Goal: Information Seeking & Learning: Understand process/instructions

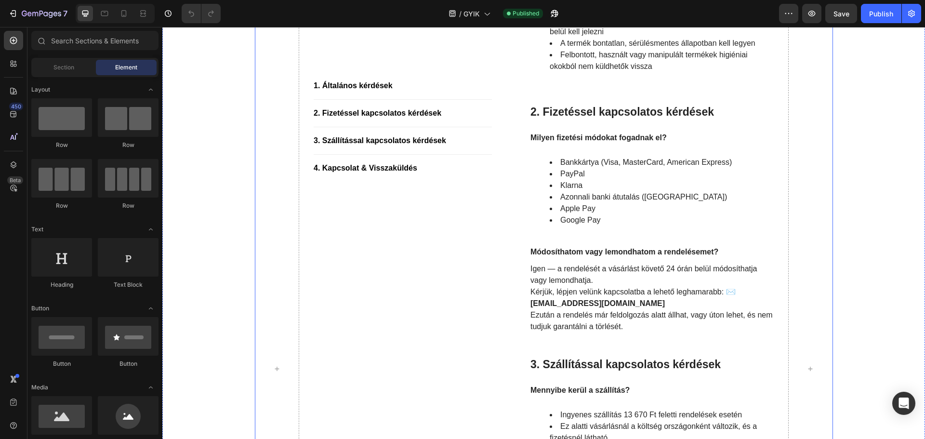
scroll to position [337, 0]
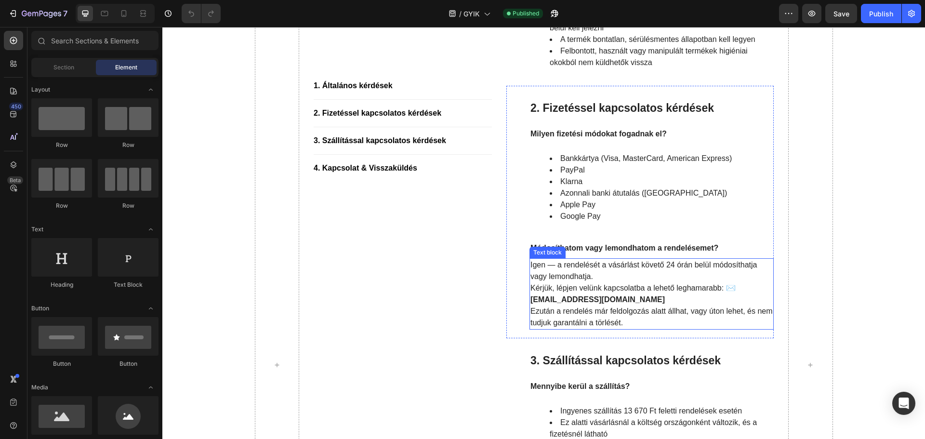
click at [530, 300] on strong "[EMAIL_ADDRESS][DOMAIN_NAME]" at bounding box center [597, 299] width 134 height 8
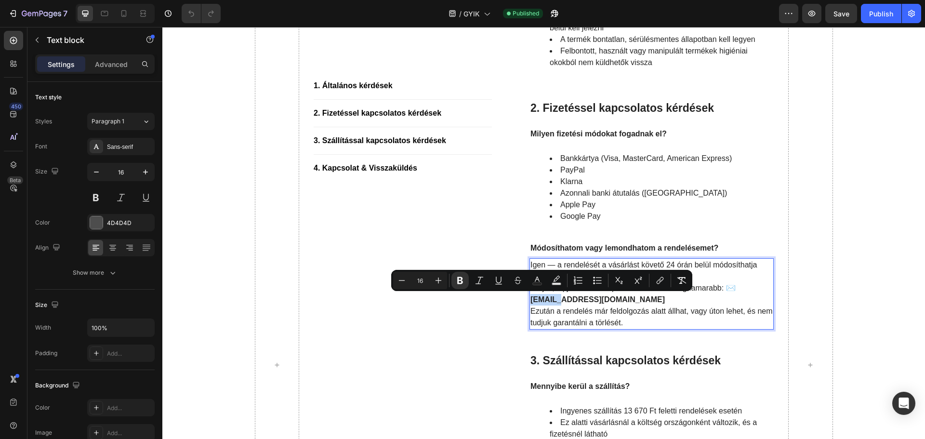
click at [530, 298] on strong "[EMAIL_ADDRESS][DOMAIN_NAME]" at bounding box center [597, 299] width 134 height 8
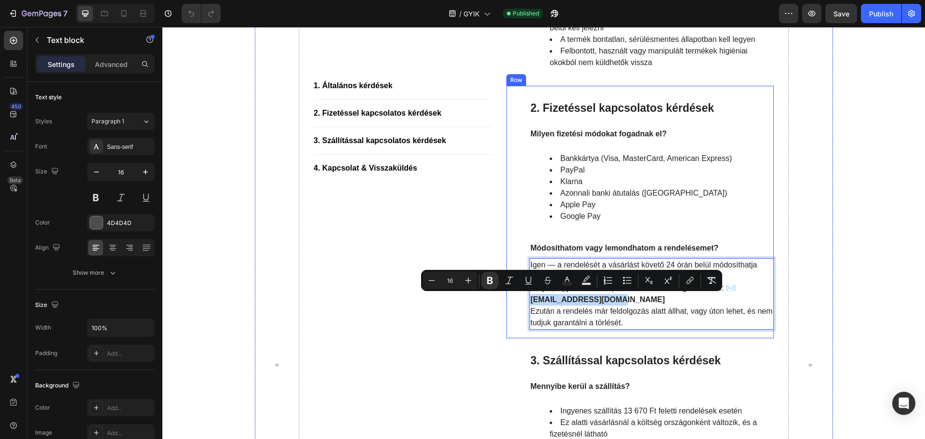
drag, startPoint x: 622, startPoint y: 296, endPoint x: 524, endPoint y: 302, distance: 98.0
click at [524, 302] on div "2. Fizetéssel kapcsolatos kérdések Heading Milyen fizetési módokat fogadnak el?…" at bounding box center [639, 212] width 267 height 252
copy strong "[EMAIL_ADDRESS][DOMAIN_NAME]"
click at [765, 355] on h2 "3. Szállítással kapcsolatos kérdések" at bounding box center [651, 361] width 244 height 16
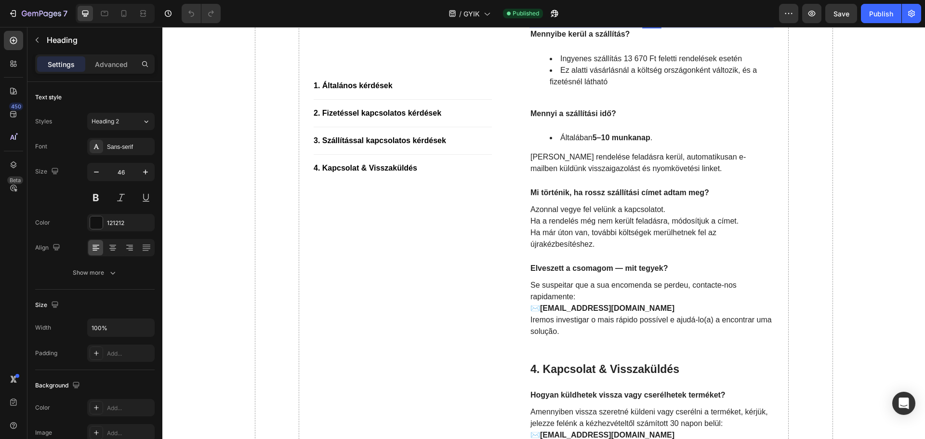
scroll to position [723, 0]
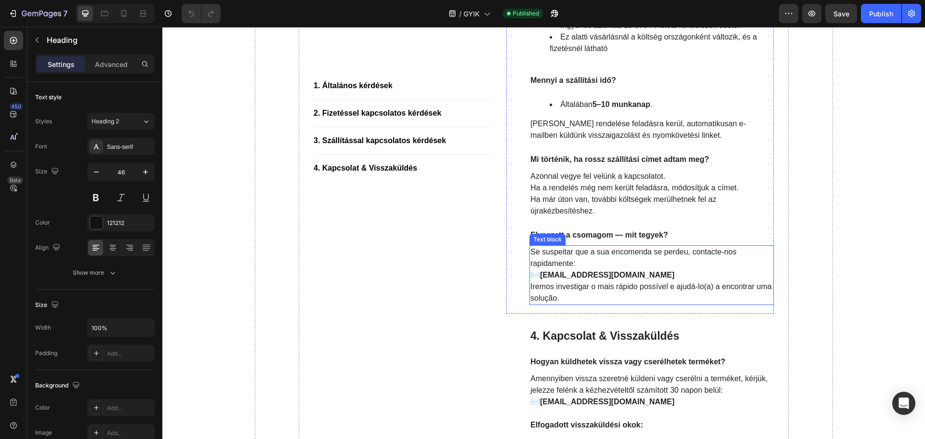
click at [542, 275] on strong "[EMAIL_ADDRESS][DOMAIN_NAME]" at bounding box center [607, 275] width 134 height 8
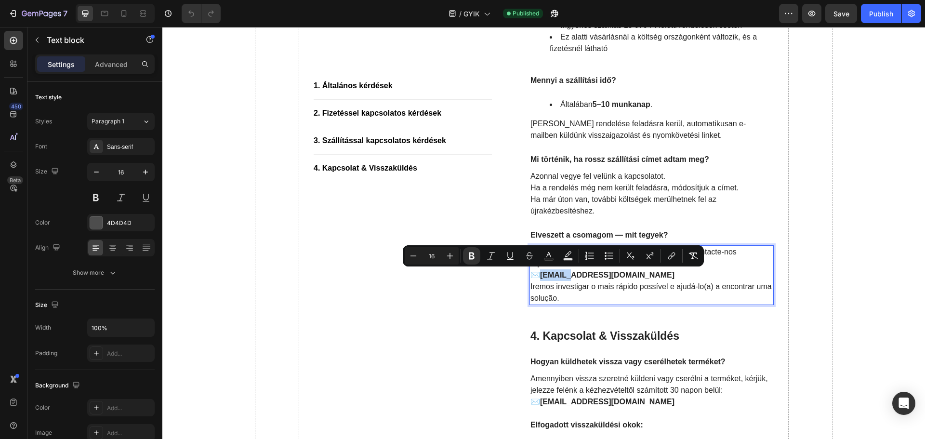
click at [657, 273] on p "Se suspeitar que a sua encomenda se perdeu, contacte-nos rapidamente: ✉️ [EMAIL…" at bounding box center [651, 275] width 242 height 58
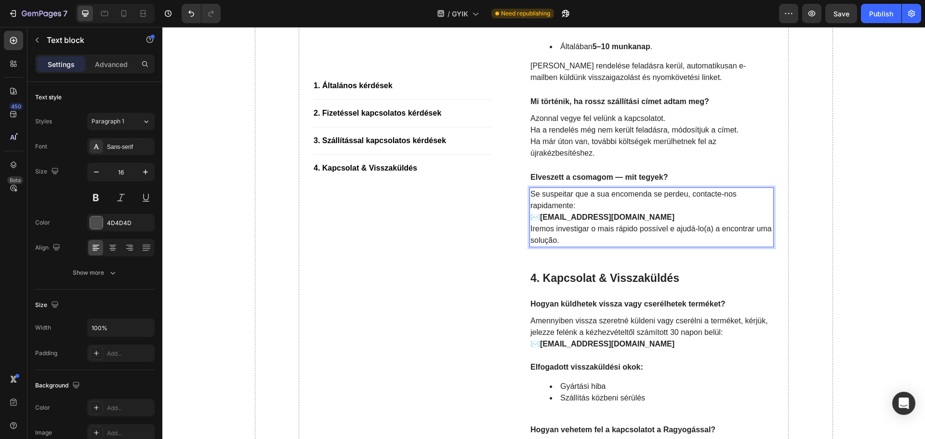
scroll to position [731, 0]
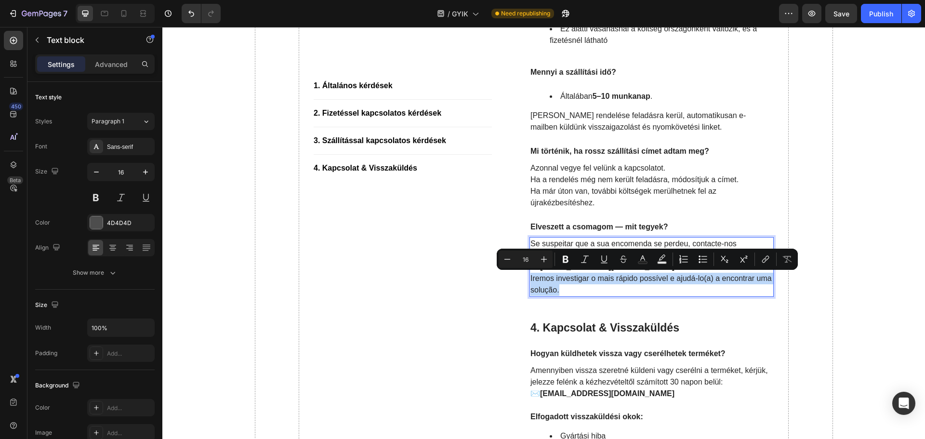
drag, startPoint x: 527, startPoint y: 278, endPoint x: 567, endPoint y: 290, distance: 42.2
click at [567, 290] on p "Iremos investigar o mais rápido possível e ajudá-lo(a) a encontrar uma solução." at bounding box center [651, 284] width 242 height 23
copy p "Iremos investigar o mais rápido possível e ajudá-lo(a) a encontrar uma solução."
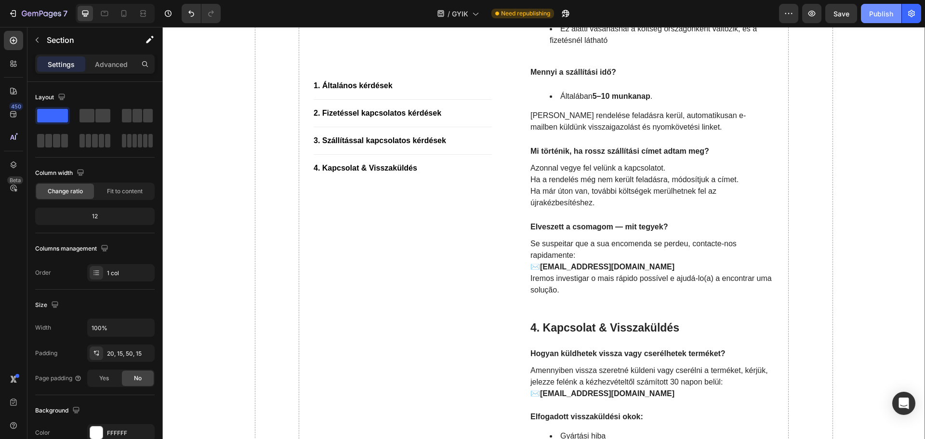
click at [882, 16] on div "Publish" at bounding box center [881, 14] width 24 height 10
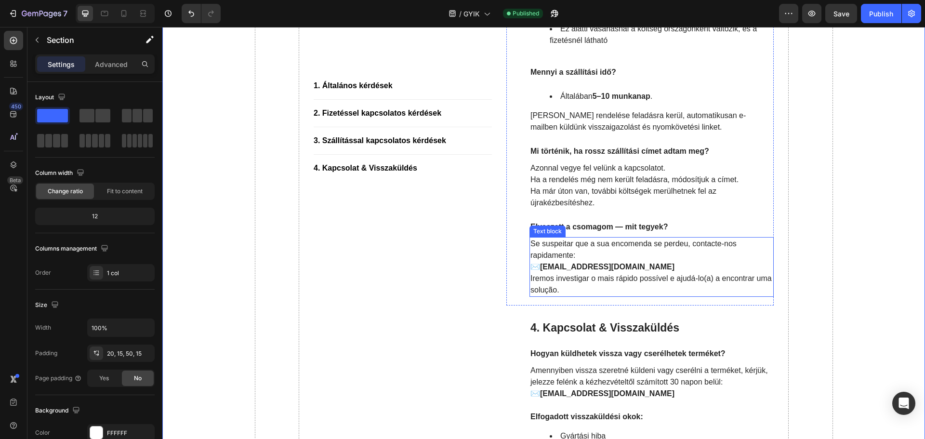
click at [532, 243] on p "Se suspeitar que a sua encomenda se perdeu, contacte-nos rapidamente: ✉️ [EMAIL…" at bounding box center [651, 255] width 242 height 35
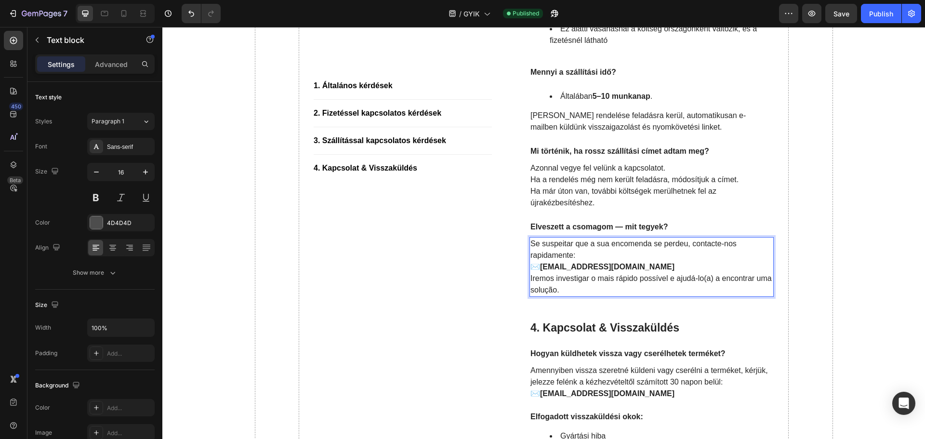
click at [530, 244] on p "Se suspeitar que a sua encomenda se perdeu, contacte-nos rapidamente: ✉️ [EMAIL…" at bounding box center [651, 255] width 242 height 35
click at [564, 291] on p "Iremos investigar o mais rápido possível e ajudá-lo(a) a encontrar uma solução." at bounding box center [651, 284] width 242 height 23
click at [535, 247] on p "Se suspeitar que a sua encomenda se perdeu, contacte-nos rapidamente: ✉️ [EMAIL…" at bounding box center [651, 255] width 242 height 35
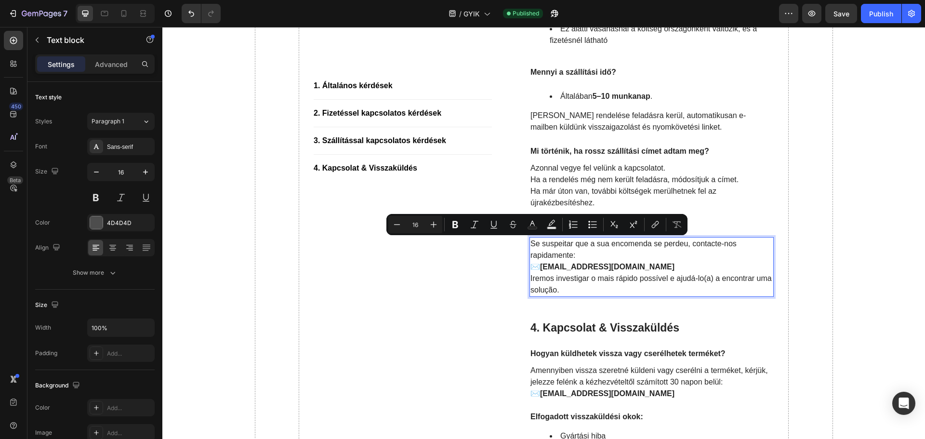
click at [531, 242] on p "Se suspeitar que a sua encomenda se perdeu, contacte-nos rapidamente: ✉️ [EMAIL…" at bounding box center [651, 255] width 242 height 35
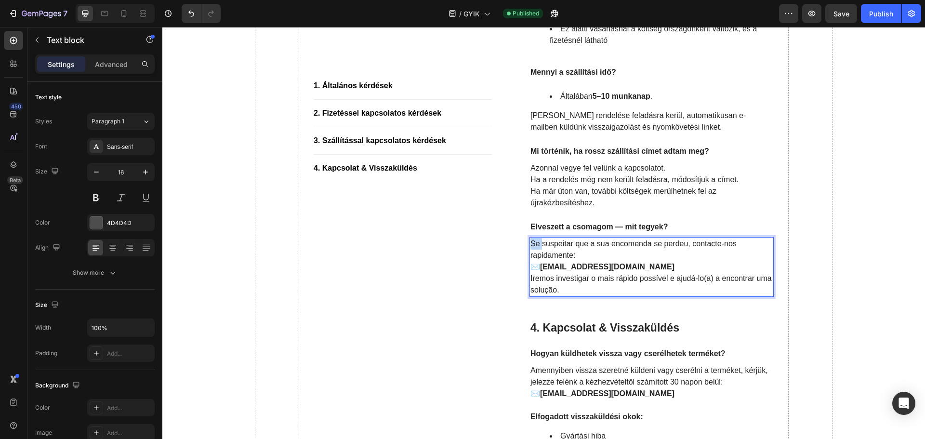
click at [531, 242] on p "Se suspeitar que a sua encomenda se perdeu, contacte-nos rapidamente: ✉️ [EMAIL…" at bounding box center [651, 255] width 242 height 35
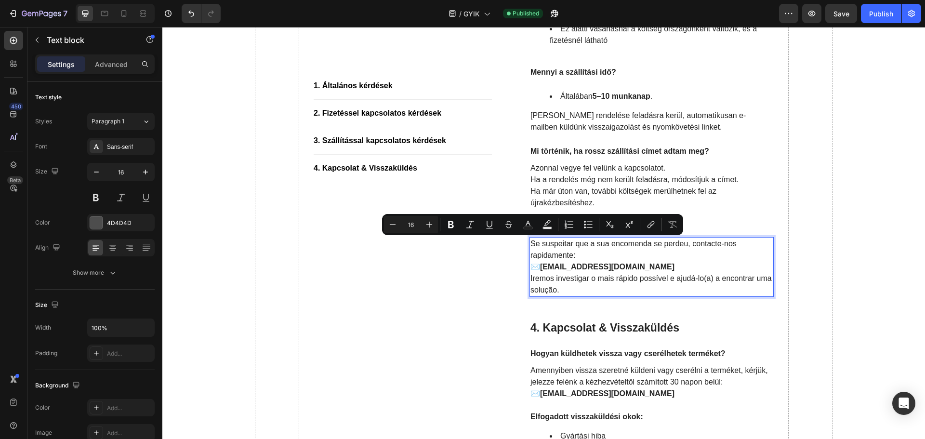
click at [564, 290] on p "Iremos investigar o mais rápido possível e ajudá-lo(a) a encontrar uma solução." at bounding box center [651, 284] width 242 height 23
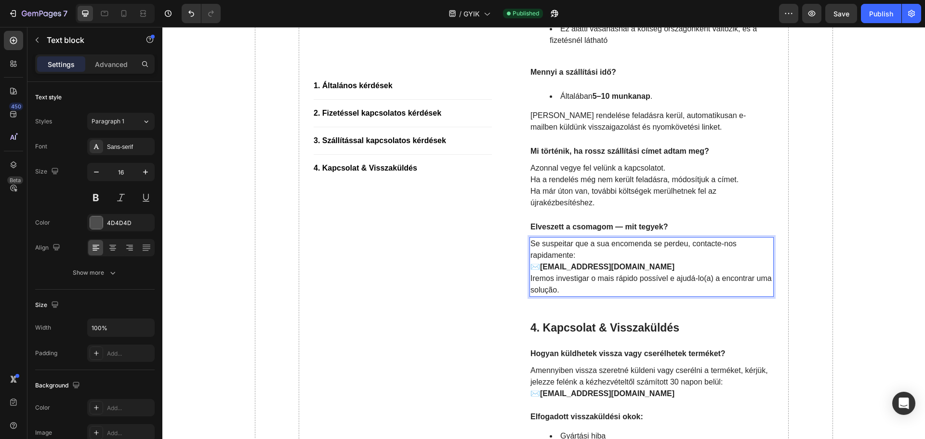
click at [532, 246] on p "Se suspeitar que a sua encomenda se perdeu, contacte-nos rapidamente: ✉️ [EMAIL…" at bounding box center [651, 255] width 242 height 35
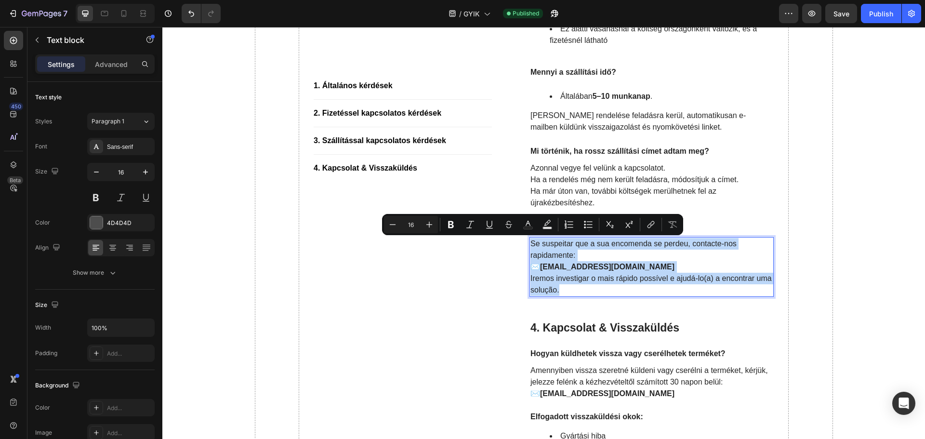
click at [572, 287] on p "Iremos investigar o mais rápido possível e ajudá-lo(a) a encontrar uma solução." at bounding box center [651, 284] width 242 height 23
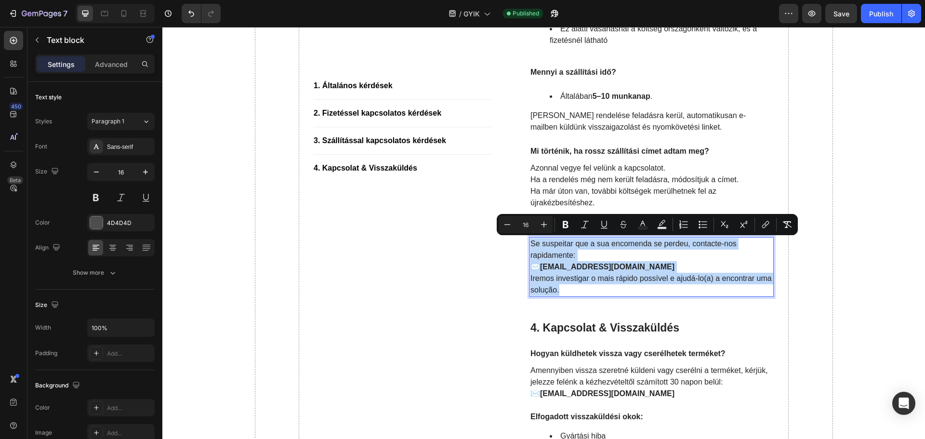
copy div "Se suspeitar que a sua encomenda se perdeu, contacte-nos rapidamente: ✉️ [EMAIL…"
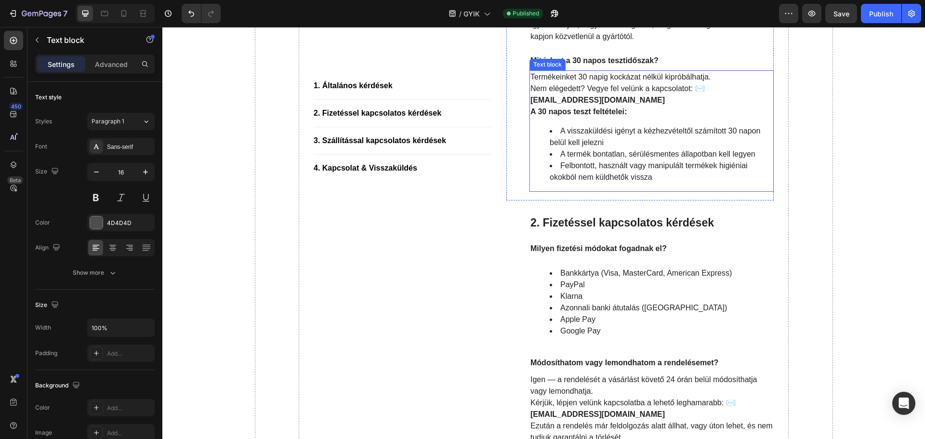
scroll to position [241, 0]
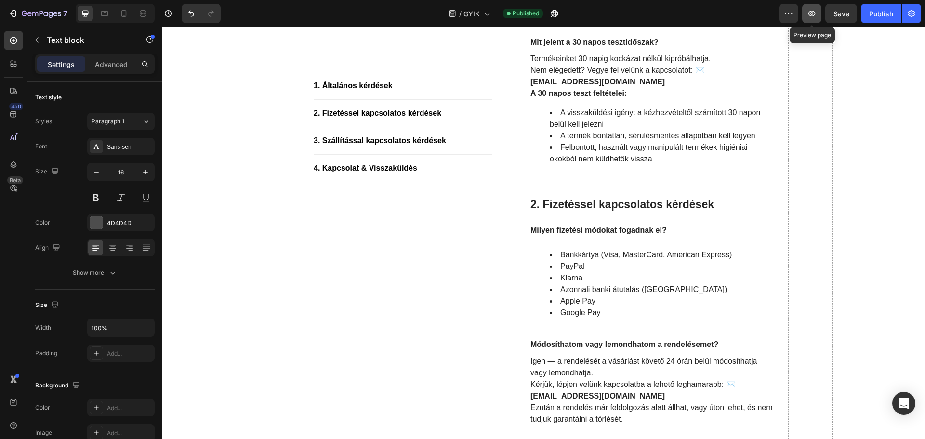
click at [812, 12] on icon "button" at bounding box center [812, 14] width 10 height 10
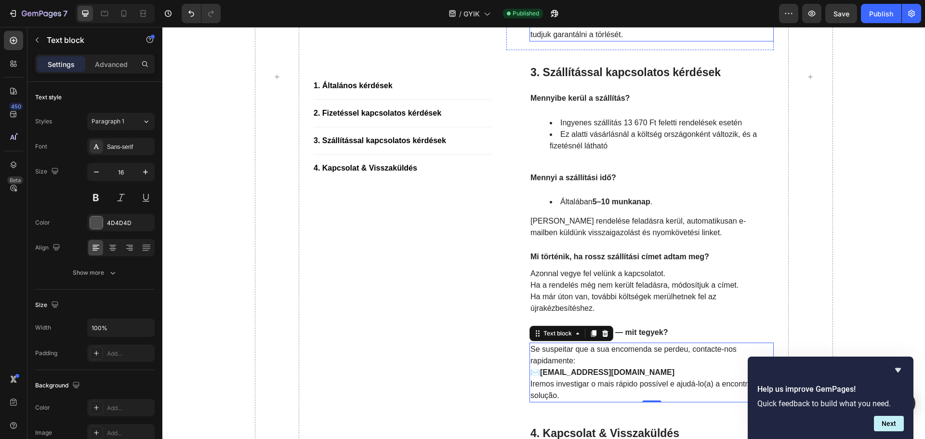
scroll to position [626, 0]
click at [484, 293] on div "1. Általános kérdések Button Title Line 2. Fizetéssel kapcsolatos kérdések Butt…" at bounding box center [403, 76] width 178 height 1109
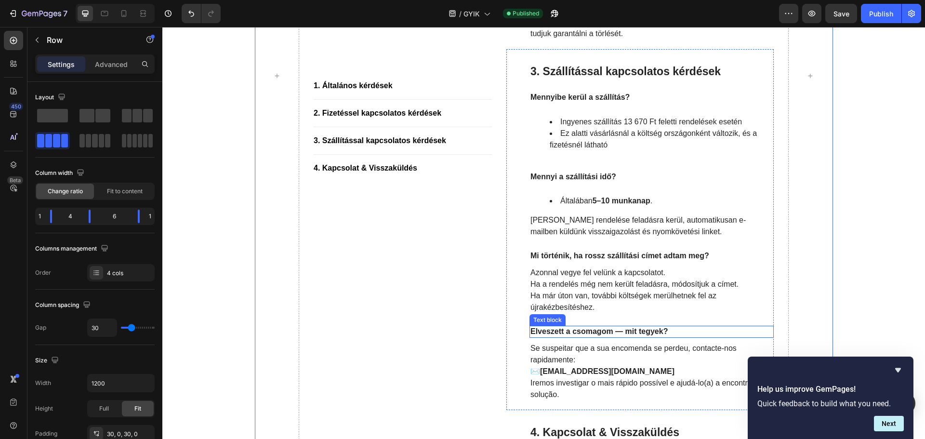
click at [628, 333] on p "Elveszett a csomagom — mit tegyek?" at bounding box center [651, 332] width 242 height 10
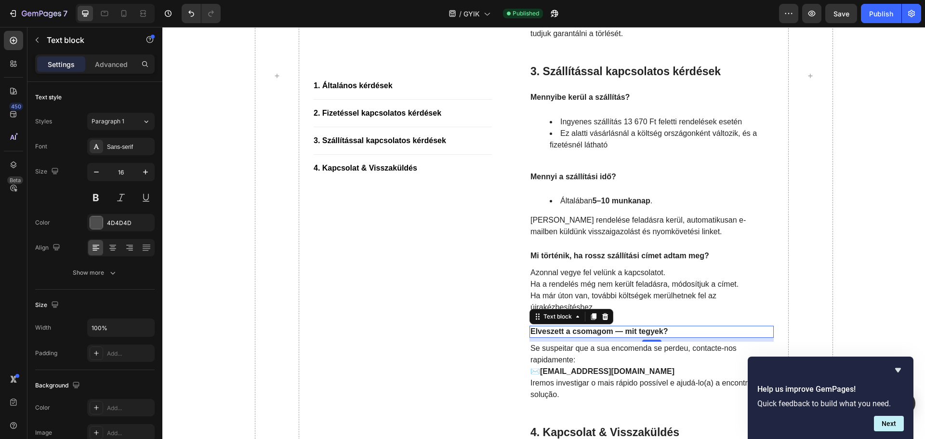
click at [628, 333] on p "Elveszett a csomagom — mit tegyek?" at bounding box center [651, 332] width 242 height 10
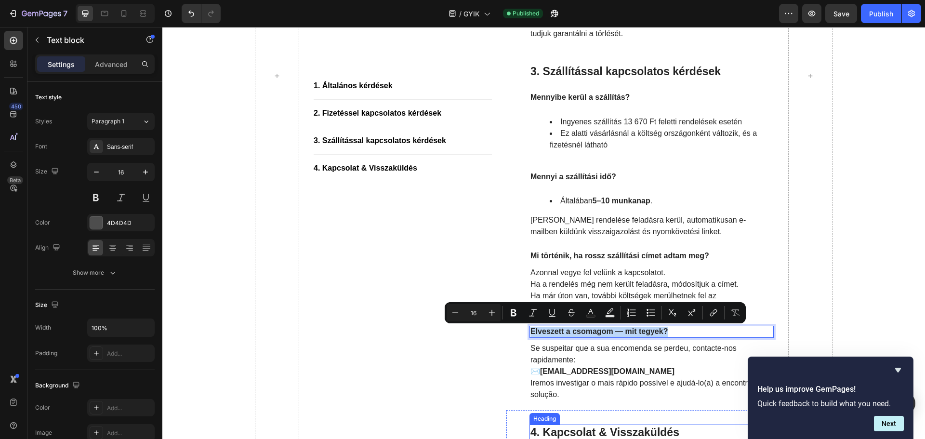
copy p "Elveszett a csomagom — mit tegyek?"
click at [577, 354] on p "Se suspeitar que a sua encomenda se perdeu, contacte-nos rapidamente: ✉️ [EMAIL…" at bounding box center [651, 360] width 242 height 35
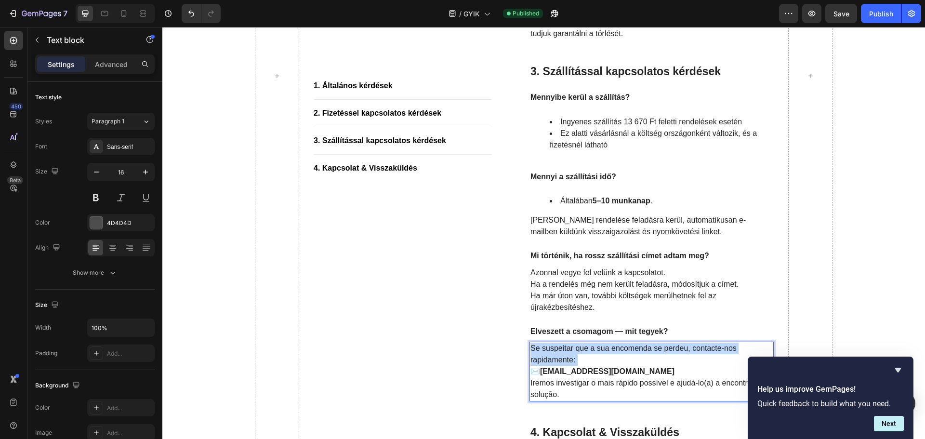
click at [577, 354] on p "Se suspeitar que a sua encomenda se perdeu, contacte-nos rapidamente: ✉️ [EMAIL…" at bounding box center [651, 360] width 242 height 35
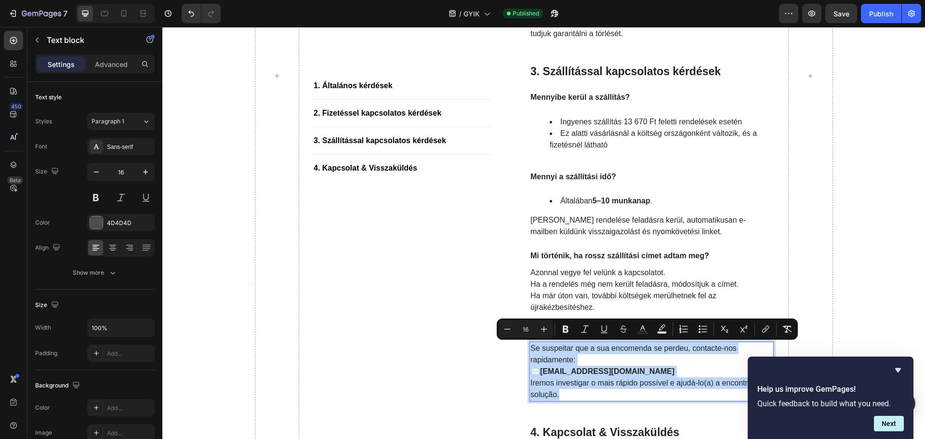
copy div "Se suspeitar que a sua encomenda se perdeu, contacte-nos rapidamente: ✉️ [EMAIL…"
click at [411, 303] on div "1. Általános kérdések Button Title Line 2. Fizetéssel kapcsolatos kérdések Butt…" at bounding box center [403, 76] width 178 height 1109
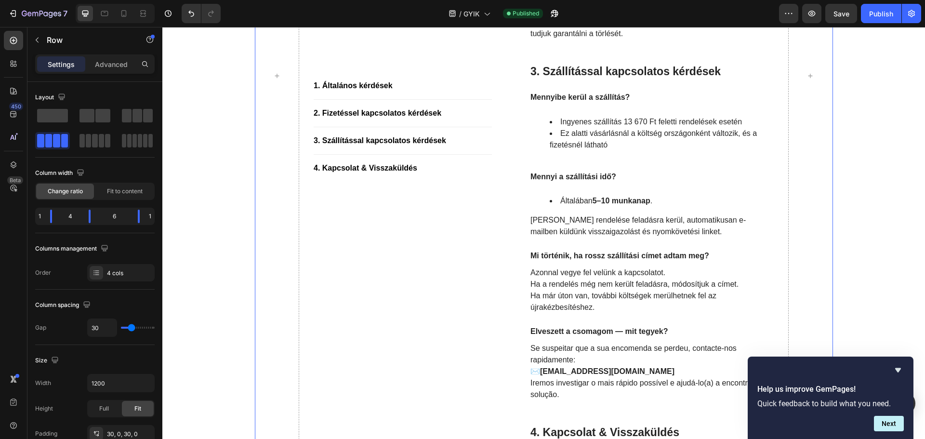
scroll to position [674, 0]
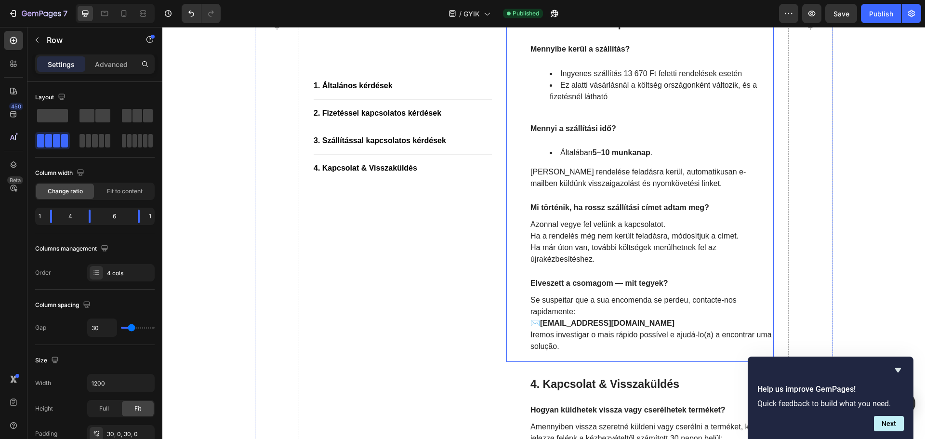
click at [554, 316] on p "Se suspeitar que a sua encomenda se perdeu, contacte-nos rapidamente: ✉️ [EMAIL…" at bounding box center [651, 311] width 242 height 35
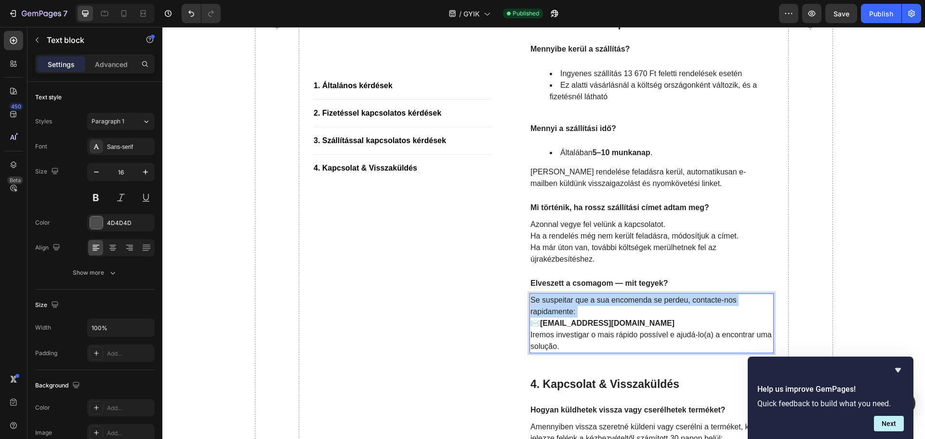
click at [554, 316] on p "Se suspeitar que a sua encomenda se perdeu, contacte-nos rapidamente: ✉️ [EMAIL…" at bounding box center [651, 311] width 242 height 35
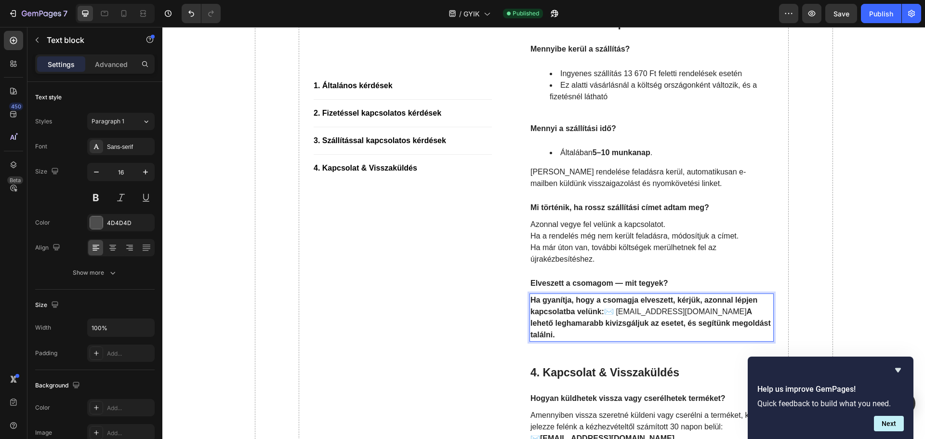
click at [603, 311] on p "Ha gyanítja, hogy a csomagja elveszett, kérjük, azonnal lépjen kapcsolatba velü…" at bounding box center [651, 317] width 242 height 46
click at [627, 324] on strong "A lehető leghamarabb kivizsgáljuk az esetet, és segítünk megoldást találni." at bounding box center [641, 329] width 223 height 20
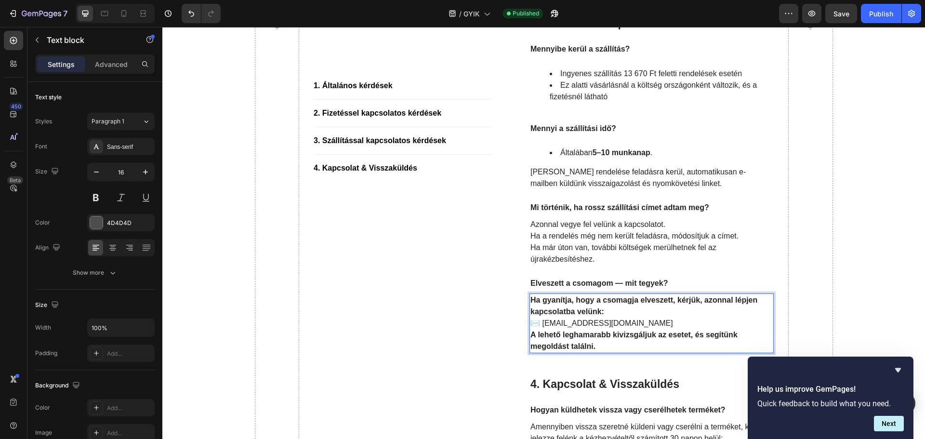
click at [586, 315] on strong "Ha gyanítja, hogy a csomagja elveszett, kérjük, azonnal lépjen kapcsolatba velü…" at bounding box center [643, 306] width 227 height 20
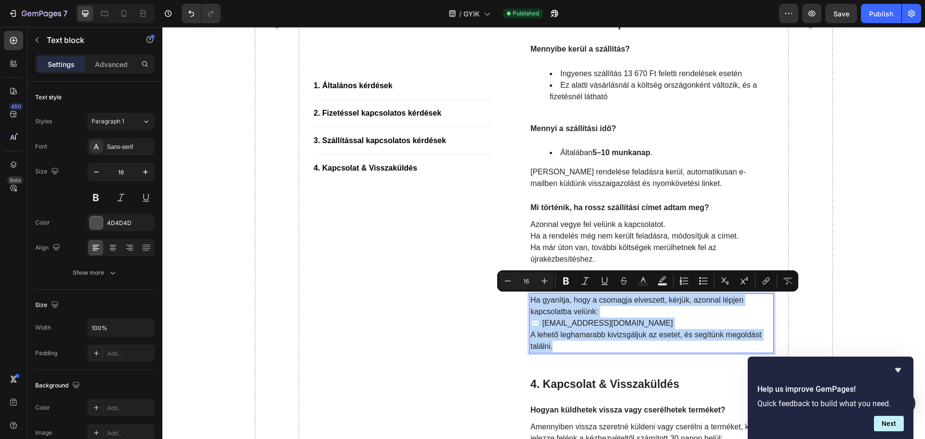
click at [557, 319] on p "✉️ [EMAIL_ADDRESS][DOMAIN_NAME]" at bounding box center [651, 323] width 242 height 12
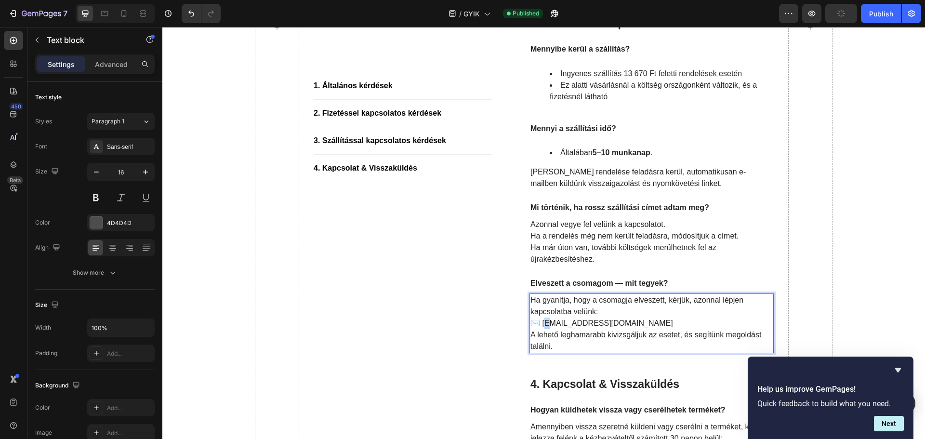
click at [544, 325] on p "✉️ [EMAIL_ADDRESS][DOMAIN_NAME]" at bounding box center [651, 323] width 242 height 12
drag, startPoint x: 540, startPoint y: 325, endPoint x: 626, endPoint y: 323, distance: 85.8
click at [626, 323] on p "✉️ [EMAIL_ADDRESS][DOMAIN_NAME]" at bounding box center [651, 323] width 242 height 12
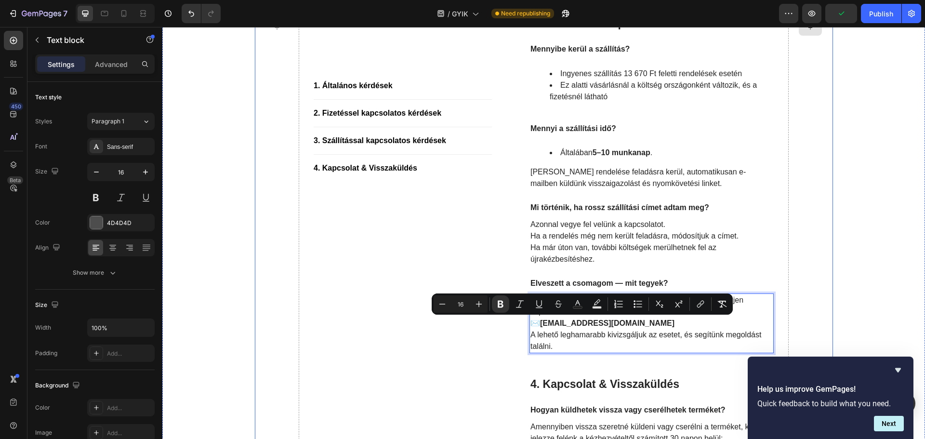
click at [793, 326] on div at bounding box center [810, 27] width 45 height 1109
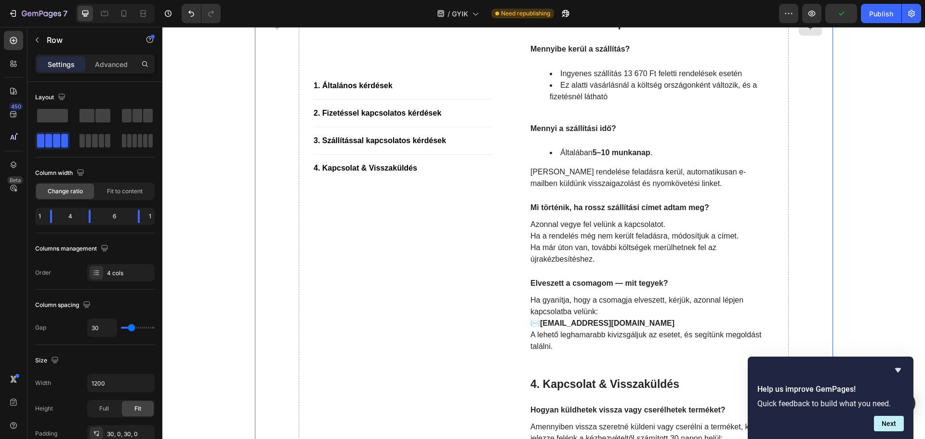
click at [793, 326] on div at bounding box center [810, 27] width 45 height 1109
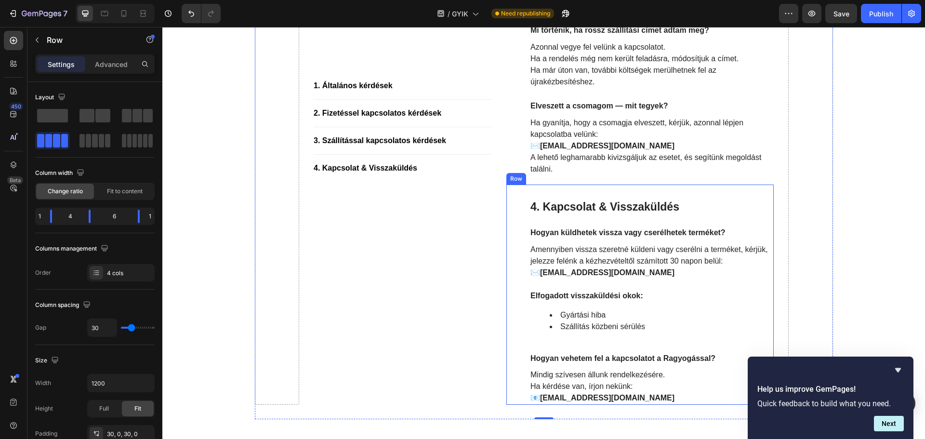
scroll to position [867, 0]
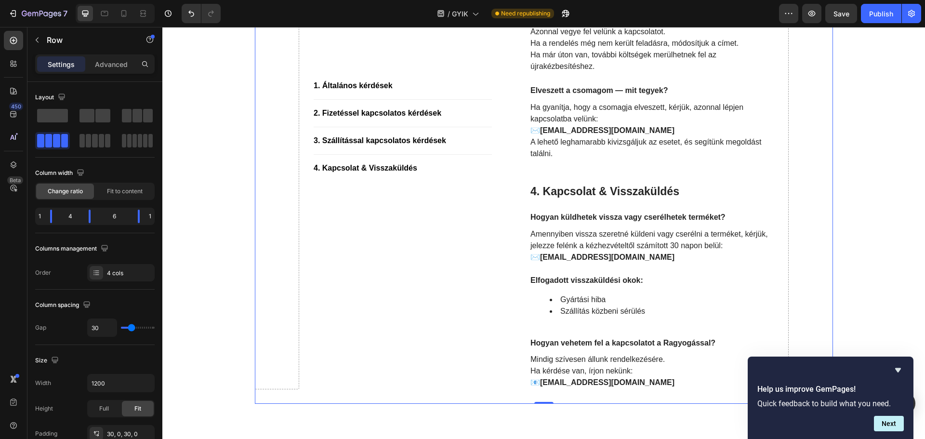
click at [873, 14] on div "Publish" at bounding box center [881, 14] width 24 height 10
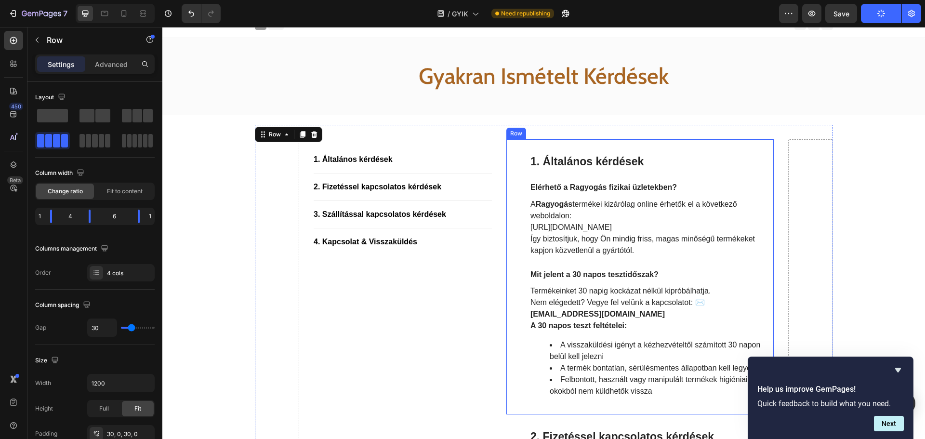
scroll to position [0, 0]
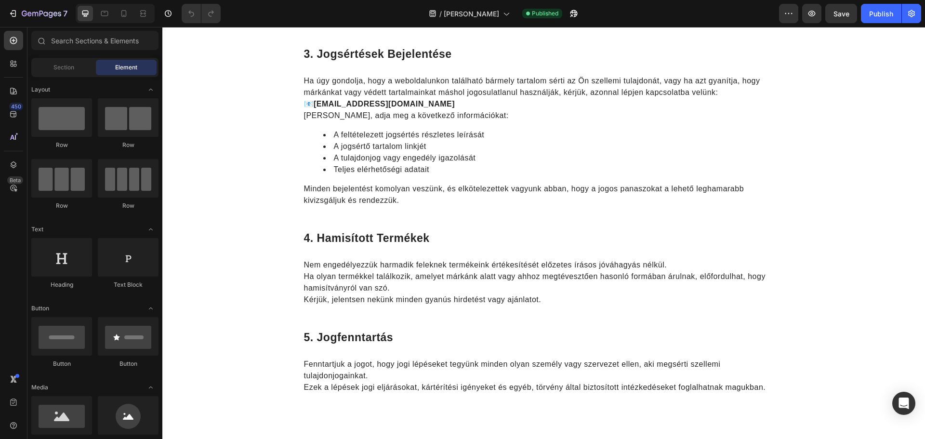
scroll to position [533, 0]
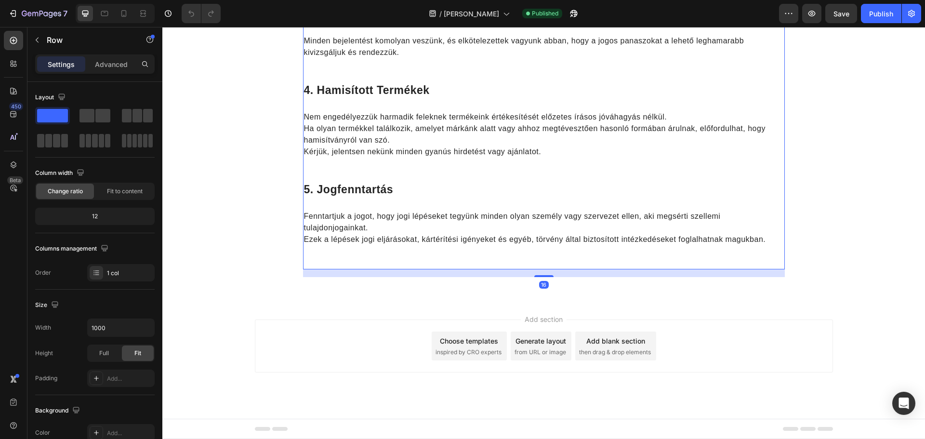
click at [410, 253] on div "5. jogfenntartás Heading Fenntartjuk a jogot, hogy jogi lépéseket tegyünk minde…" at bounding box center [544, 218] width 482 height 72
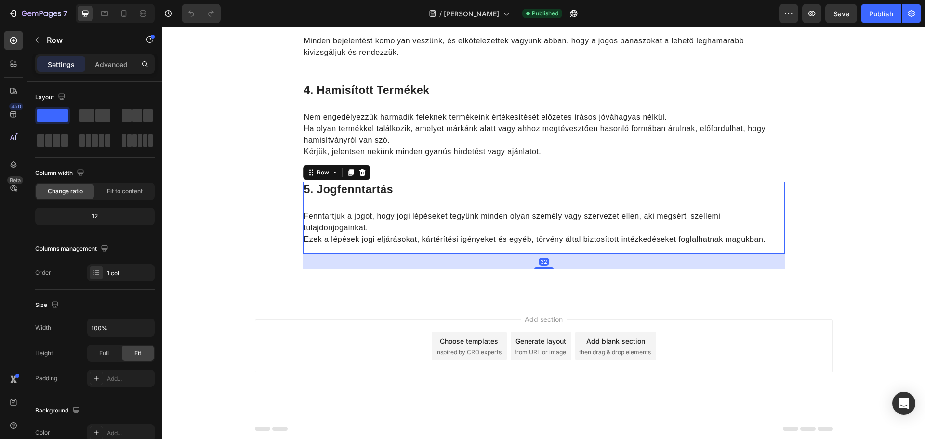
click at [410, 253] on div "5. jogfenntartás Heading Fenntartjuk a jogot, hogy jogi lépéseket tegyünk minde…" at bounding box center [544, 218] width 482 height 72
click at [392, 257] on div "32" at bounding box center [544, 261] width 482 height 15
click at [382, 264] on div "32" at bounding box center [544, 261] width 482 height 15
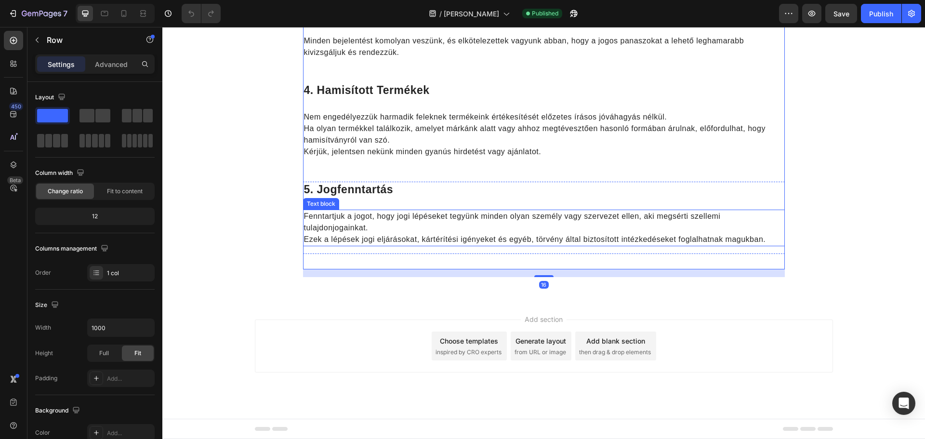
click at [348, 241] on p "Fenntartjuk a jogot, hogy jogi lépéseket tegyünk minden olyan személy vagy szer…" at bounding box center [544, 228] width 480 height 35
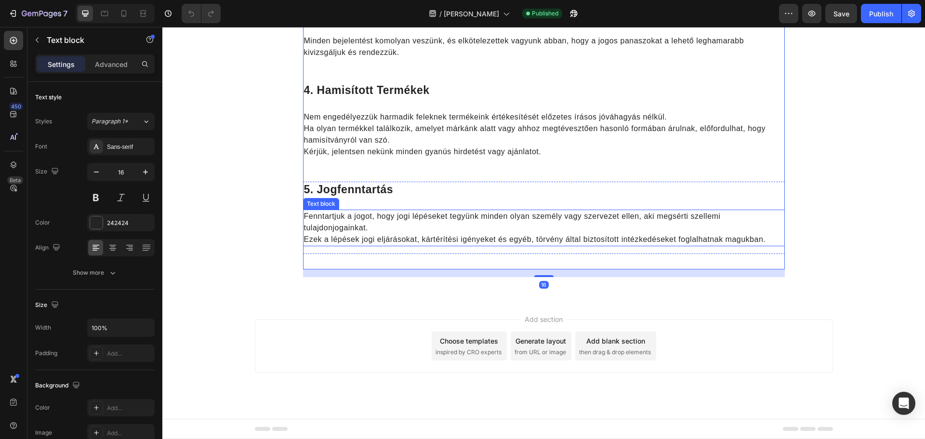
click at [348, 241] on p "Fenntartjuk a jogot, hogy jogi lépéseket tegyünk minden olyan személy vagy szer…" at bounding box center [544, 228] width 480 height 35
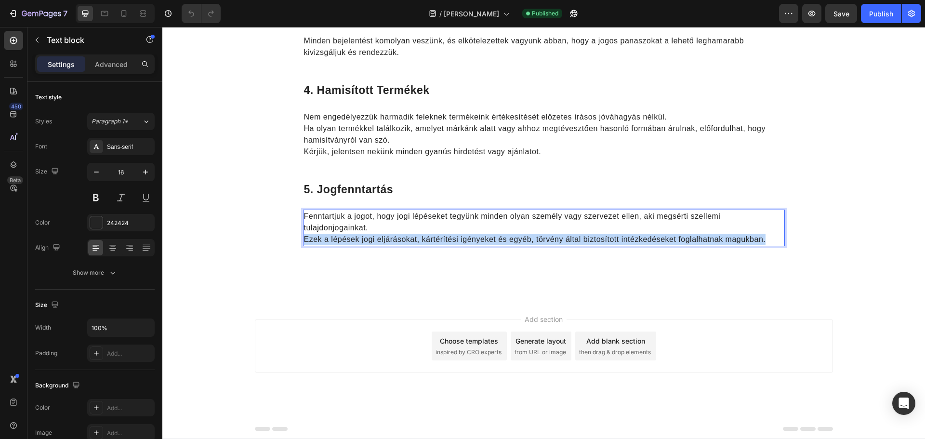
click at [348, 241] on p "Fenntartjuk a jogot, hogy jogi lépéseket tegyünk minden olyan személy vagy szer…" at bounding box center [544, 228] width 480 height 35
